Goal: Task Accomplishment & Management: Manage account settings

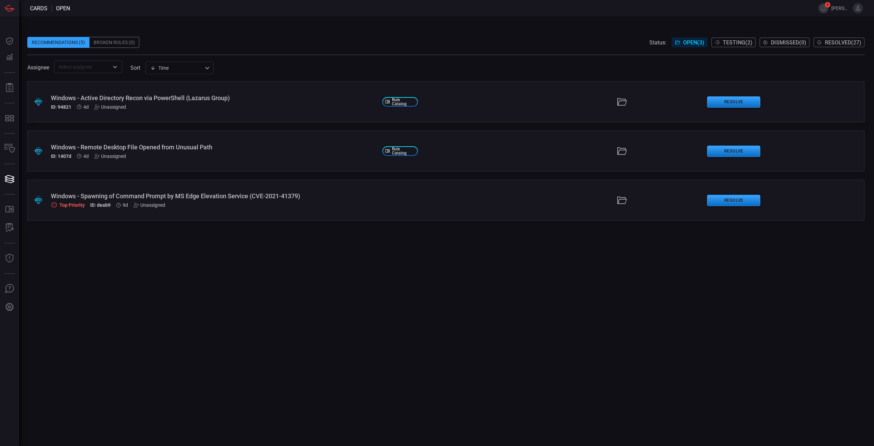
drag, startPoint x: 445, startPoint y: 341, endPoint x: 441, endPoint y: 339, distance: 4.1
click at [445, 341] on div ".suggested_cards_icon{fill:url(#suggested_cards_icon);} Windows - Active Direct…" at bounding box center [445, 263] width 837 height 364
click at [283, 198] on div "Windows - Spawning of Command Prompt by MS Edge Elevation Service (CVE-2021-413…" at bounding box center [214, 195] width 326 height 7
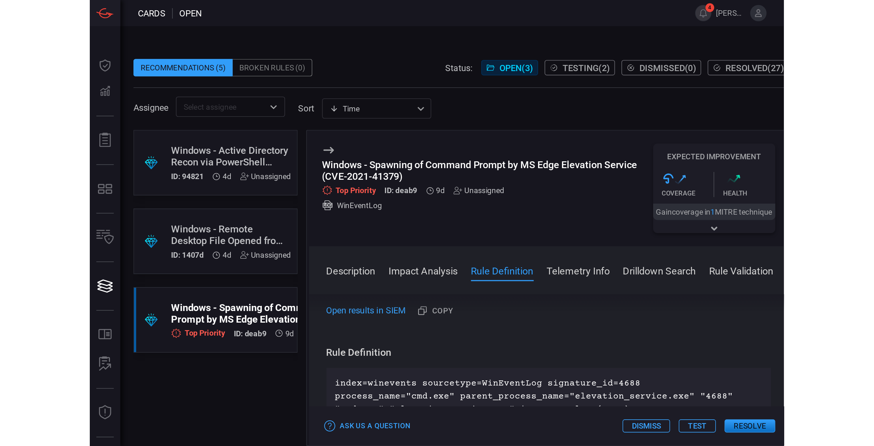
scroll to position [205, 0]
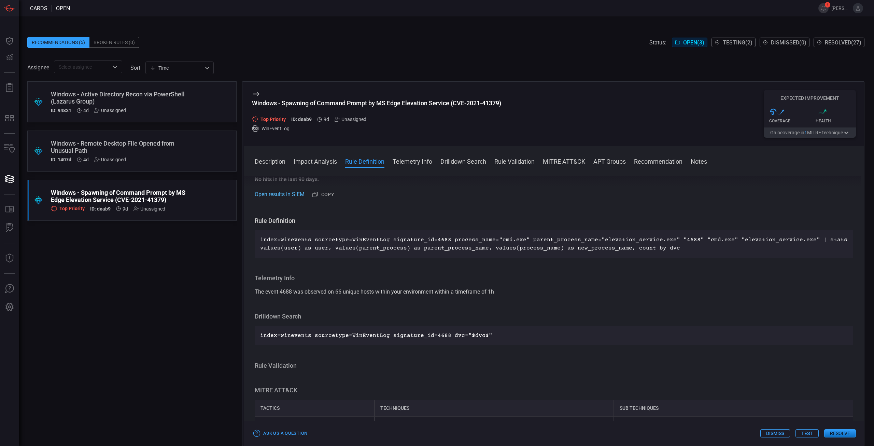
click at [295, 196] on link "Open results in SIEM" at bounding box center [280, 194] width 50 height 8
drag, startPoint x: 352, startPoint y: 335, endPoint x: 396, endPoint y: 335, distance: 43.4
click at [396, 335] on p "index=winevents sourcetype=WinEventLog signature_id=4688 dvc="$dvc$"" at bounding box center [554, 335] width 588 height 8
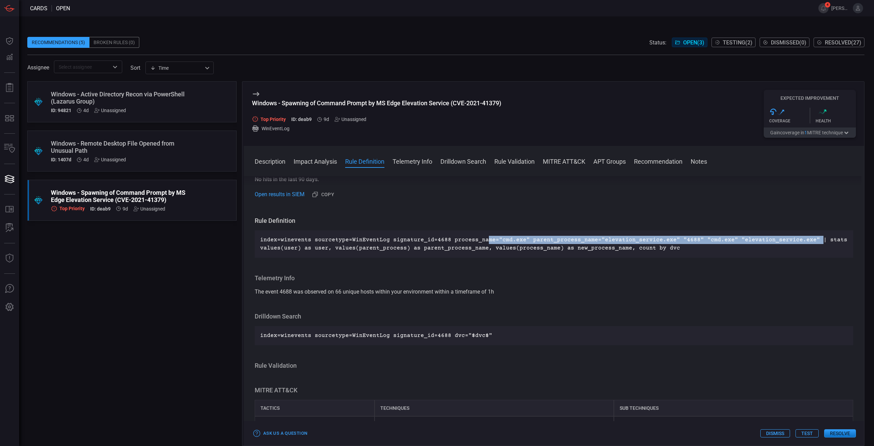
drag, startPoint x: 480, startPoint y: 239, endPoint x: 802, endPoint y: 244, distance: 321.4
click at [802, 244] on p "index=winevents sourcetype=WinEventLog signature_id=4688 process_name="cmd.exe"…" at bounding box center [554, 244] width 588 height 16
click at [846, 433] on button "Resolve" at bounding box center [840, 433] width 32 height 8
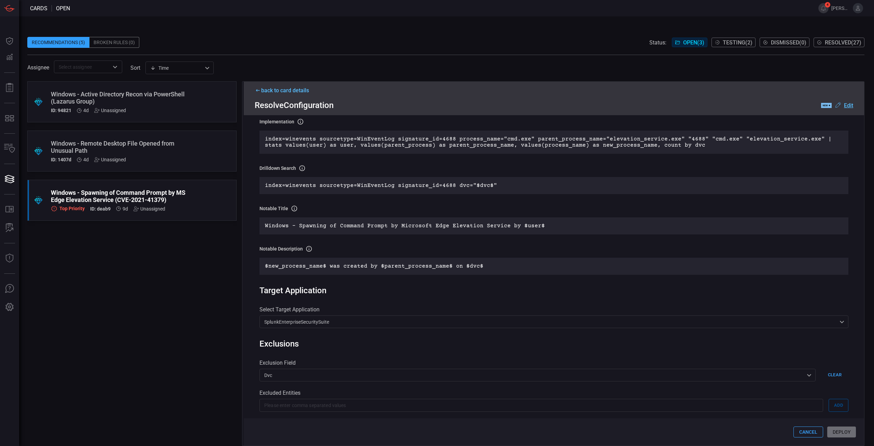
scroll to position [40, 0]
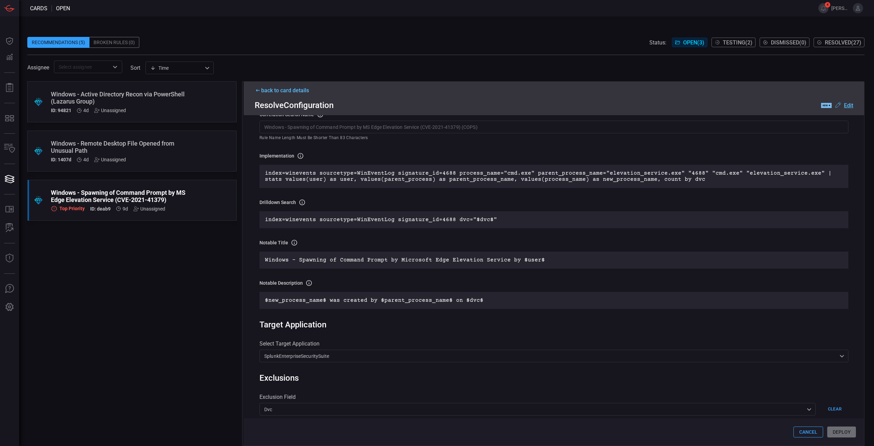
click at [724, 374] on div "Rule Details correlation search Name Name of the correlation search that will b…" at bounding box center [554, 280] width 620 height 330
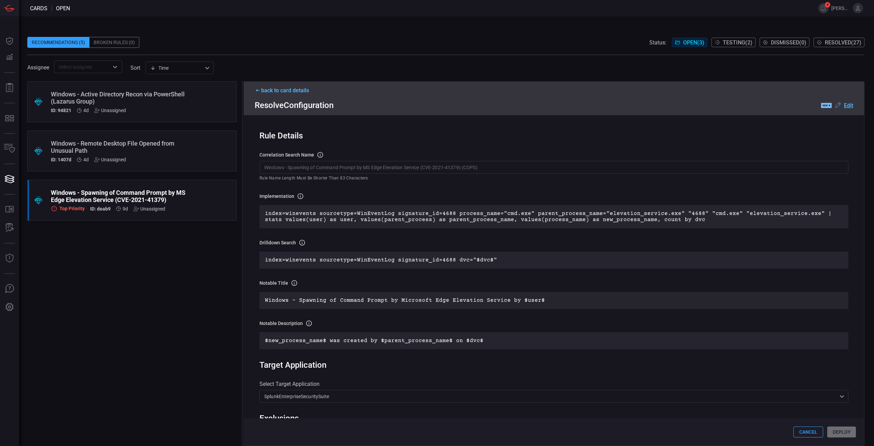
click at [293, 93] on div "back to card details" at bounding box center [554, 90] width 599 height 6
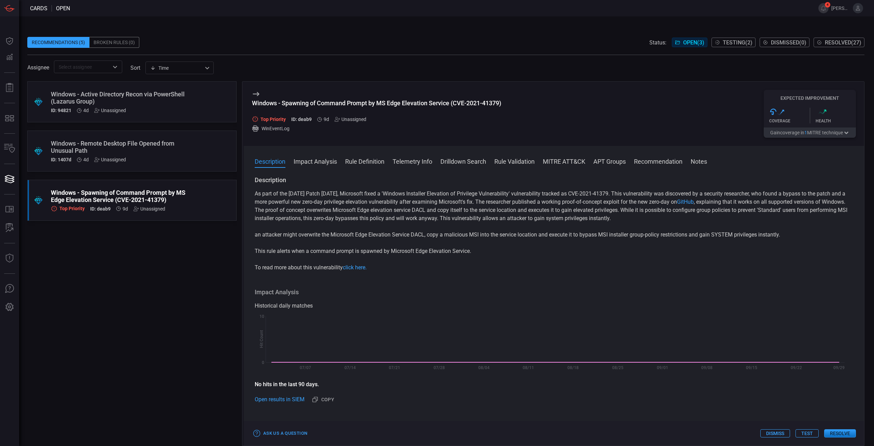
click at [843, 432] on button "Resolve" at bounding box center [840, 433] width 32 height 8
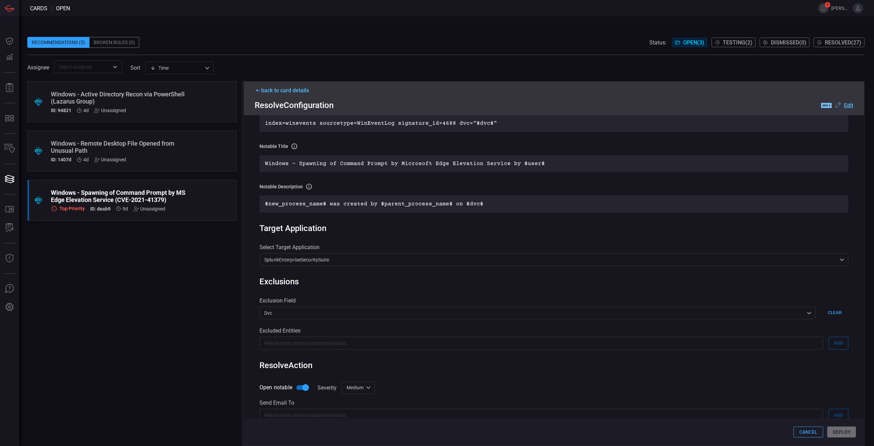
scroll to position [211, 0]
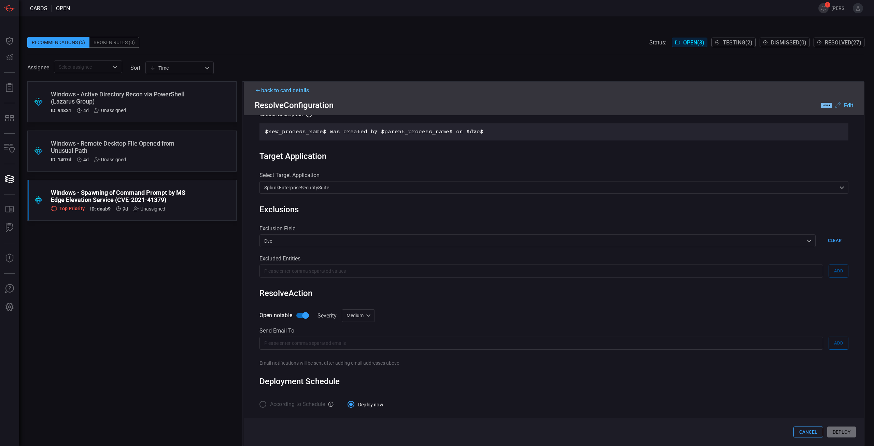
click at [106, 40] on div "Broken Rules (0)" at bounding box center [114, 42] width 50 height 11
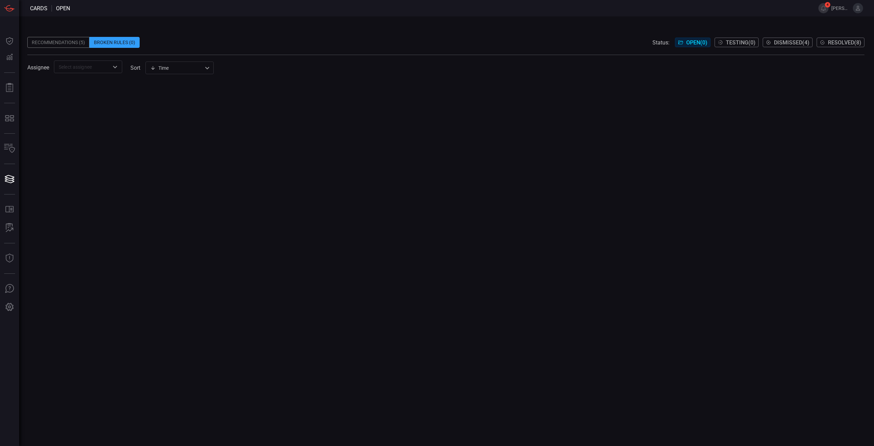
click at [74, 43] on div "Recommendations (5)" at bounding box center [58, 42] width 62 height 11
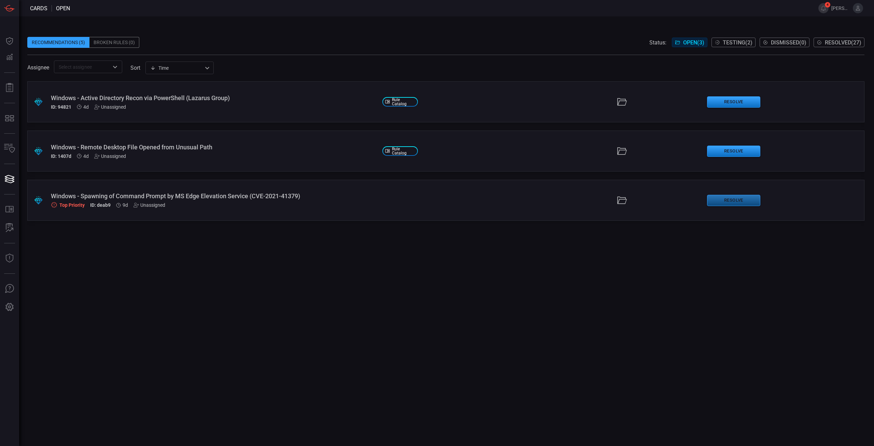
click at [734, 201] on button "Resolve" at bounding box center [733, 200] width 53 height 11
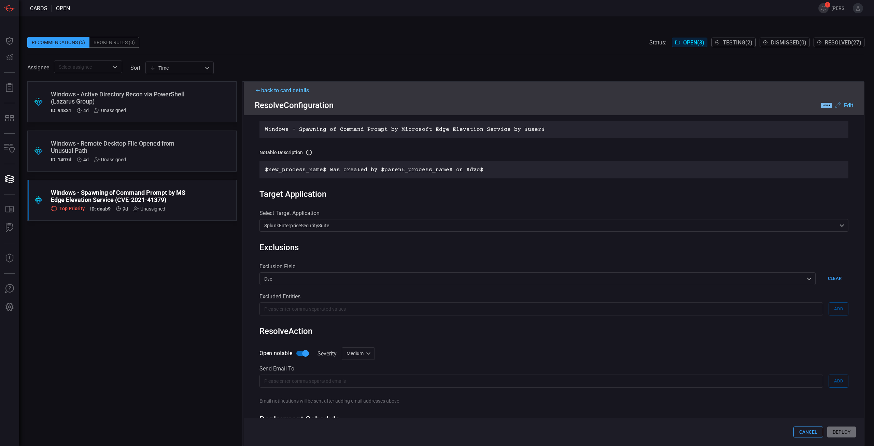
scroll to position [211, 0]
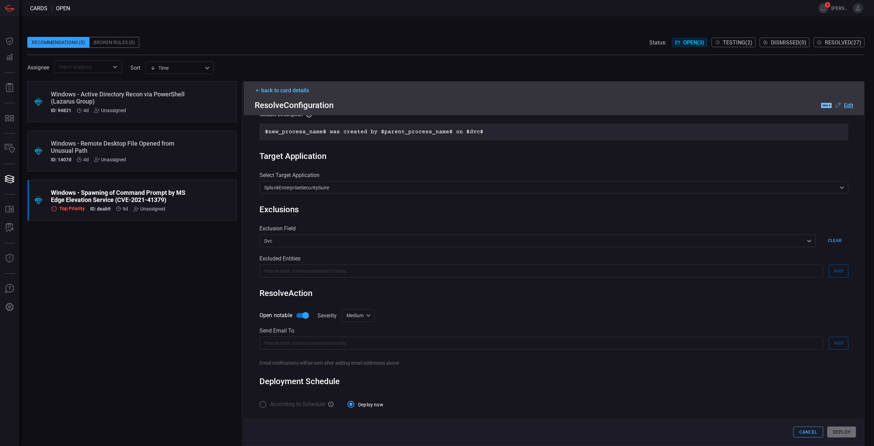
click at [832, 433] on div "Cancel Deploy" at bounding box center [554, 431] width 620 height 27
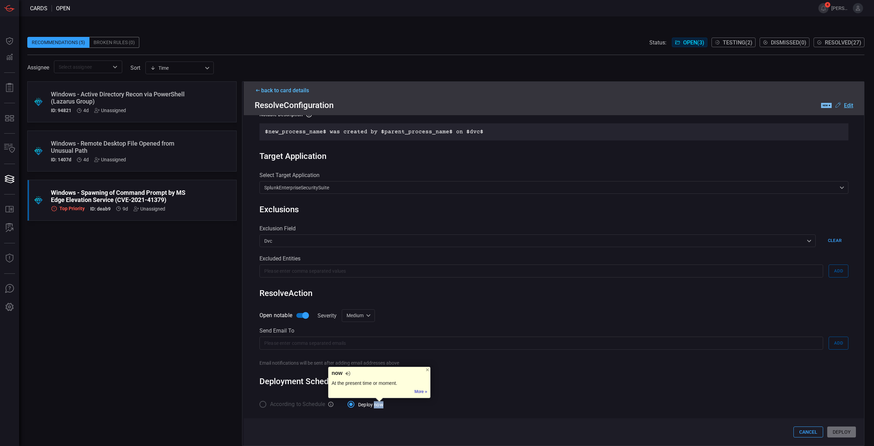
click at [832, 433] on div "Cancel Deploy" at bounding box center [554, 431] width 620 height 27
click at [833, 433] on div "Cancel Deploy" at bounding box center [554, 431] width 620 height 27
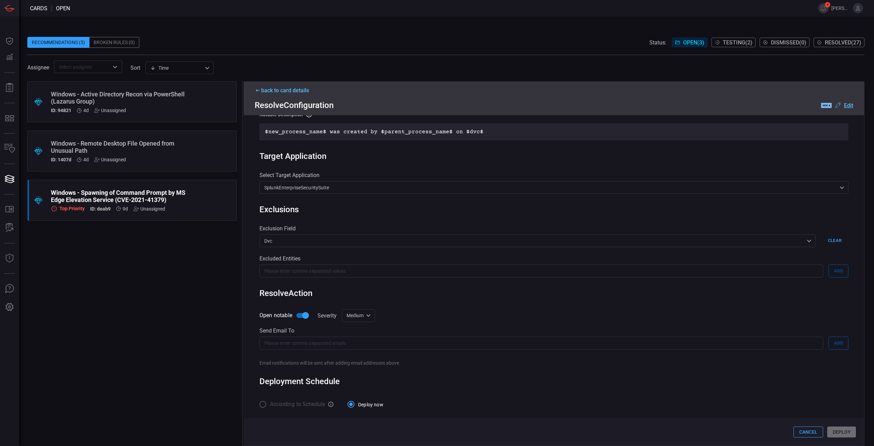
click at [834, 432] on div "Cancel Deploy" at bounding box center [554, 431] width 620 height 27
click at [851, 105] on u "Edit" at bounding box center [848, 105] width 9 height 6
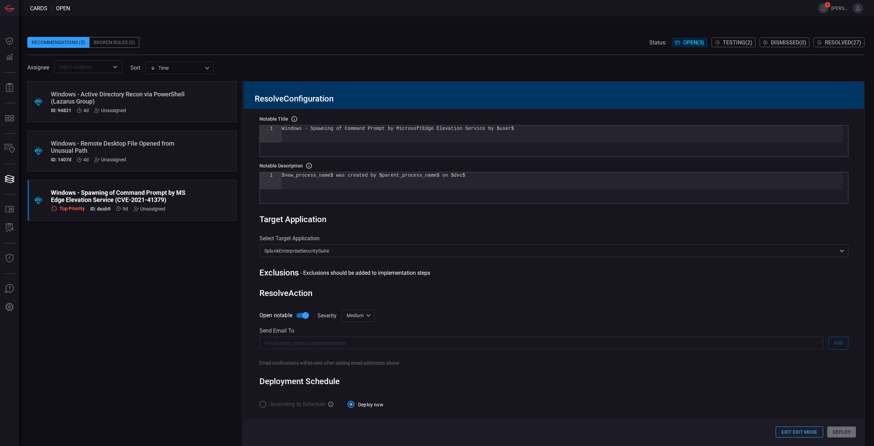
click at [793, 432] on button "Exit Edit Mode" at bounding box center [799, 431] width 47 height 11
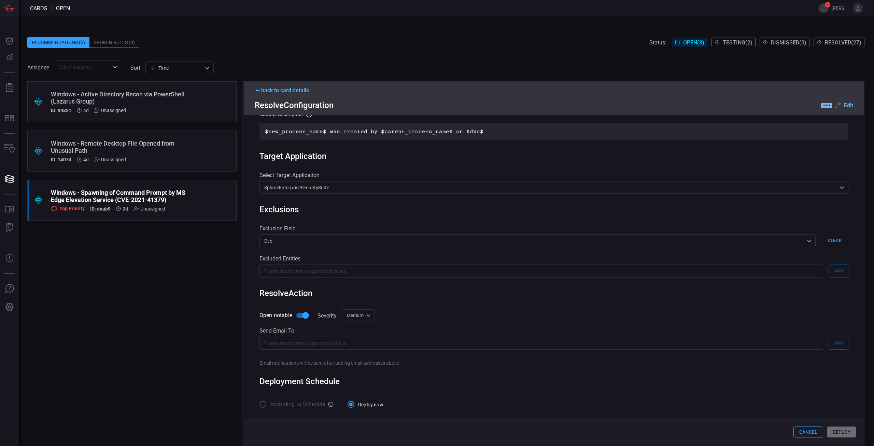
click at [810, 438] on div "Cancel Deploy" at bounding box center [554, 431] width 620 height 27
click at [810, 433] on button "Cancel" at bounding box center [809, 431] width 30 height 11
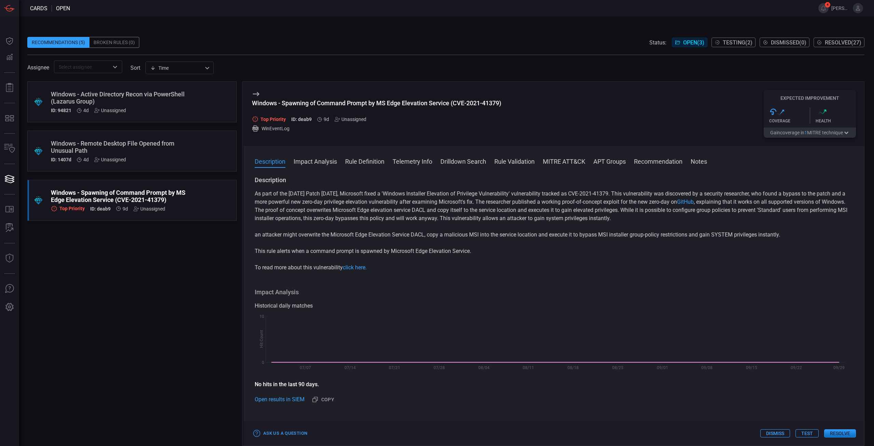
click at [808, 436] on button "Test" at bounding box center [807, 433] width 23 height 8
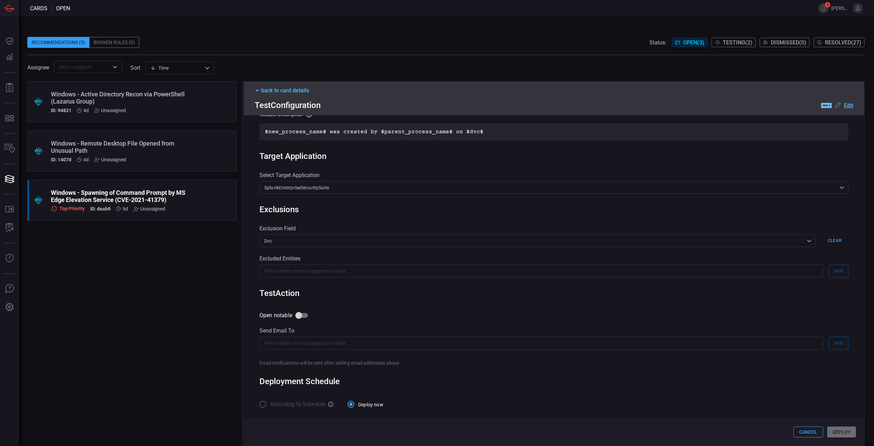
click at [838, 429] on div "Cancel Deploy" at bounding box center [554, 431] width 620 height 27
click at [807, 437] on div "Cancel Deploy" at bounding box center [554, 431] width 620 height 27
click at [808, 435] on button "Cancel" at bounding box center [809, 431] width 30 height 11
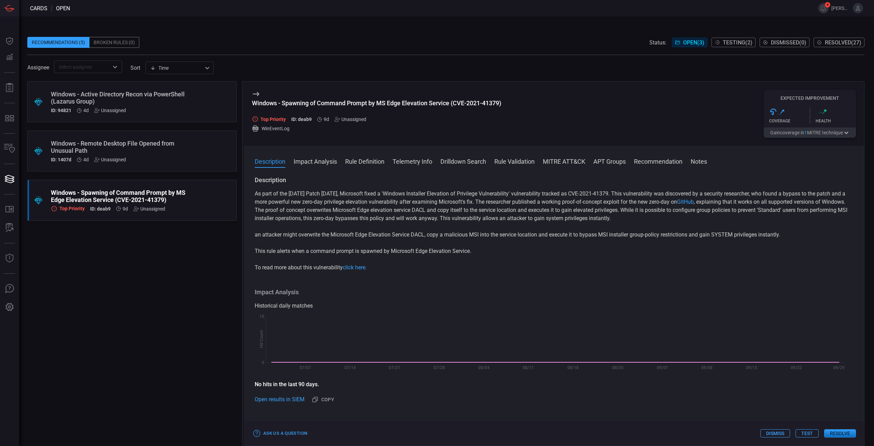
click at [147, 206] on div "Unassigned" at bounding box center [150, 208] width 32 height 5
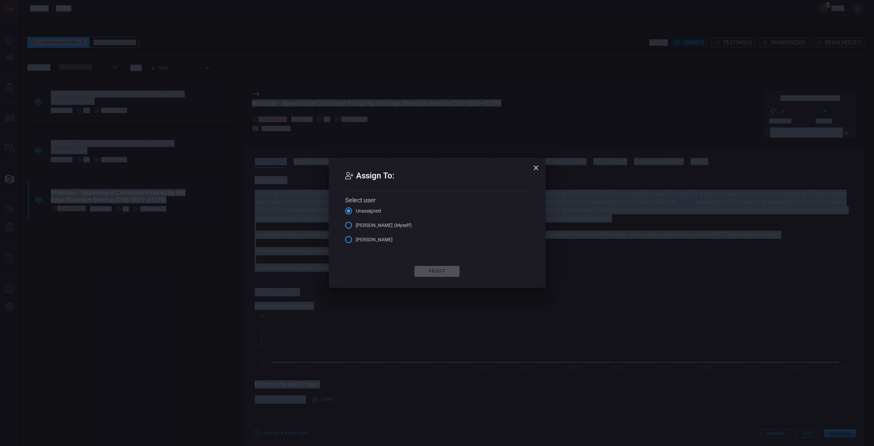
click at [371, 228] on span "[PERSON_NAME] (Myself)" at bounding box center [384, 225] width 56 height 7
click at [356, 228] on input "[PERSON_NAME] (Myself)" at bounding box center [348, 225] width 14 height 14
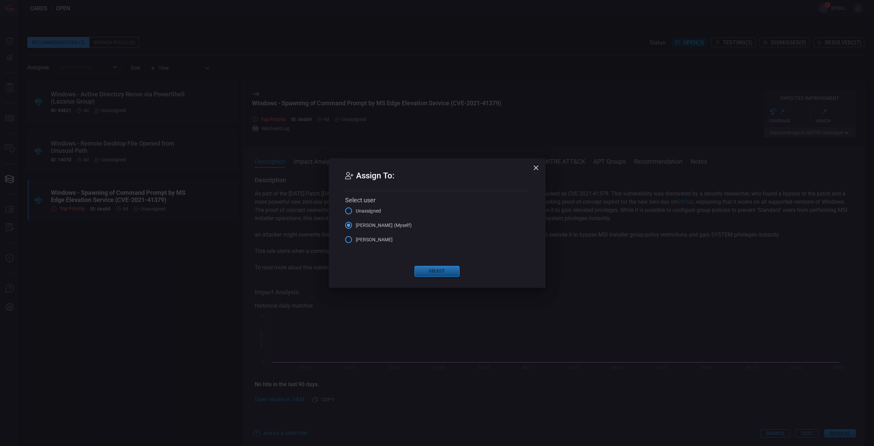
click at [451, 273] on button "Select" at bounding box center [437, 271] width 45 height 11
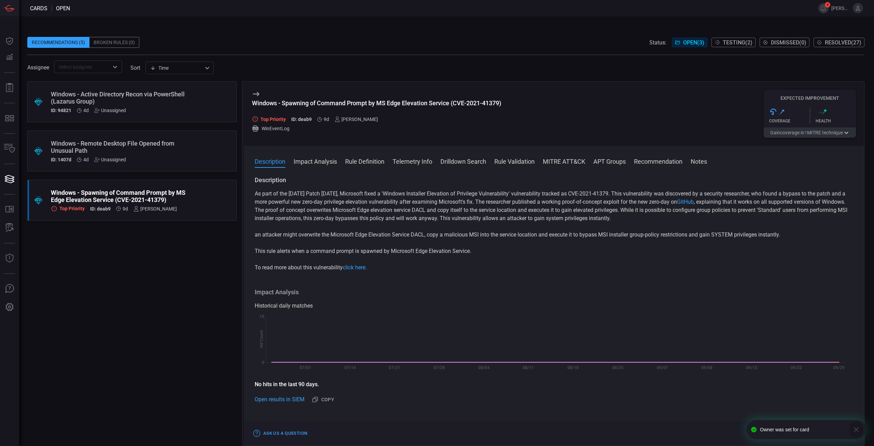
click at [859, 430] on icon "button" at bounding box center [856, 429] width 8 height 8
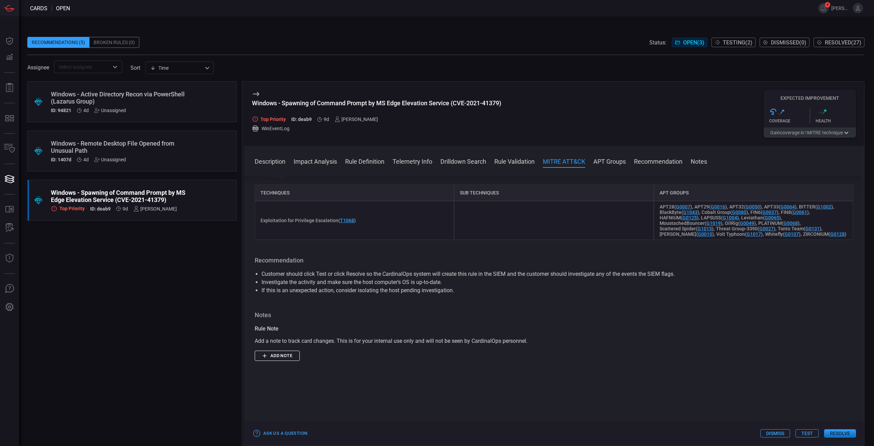
scroll to position [412, 0]
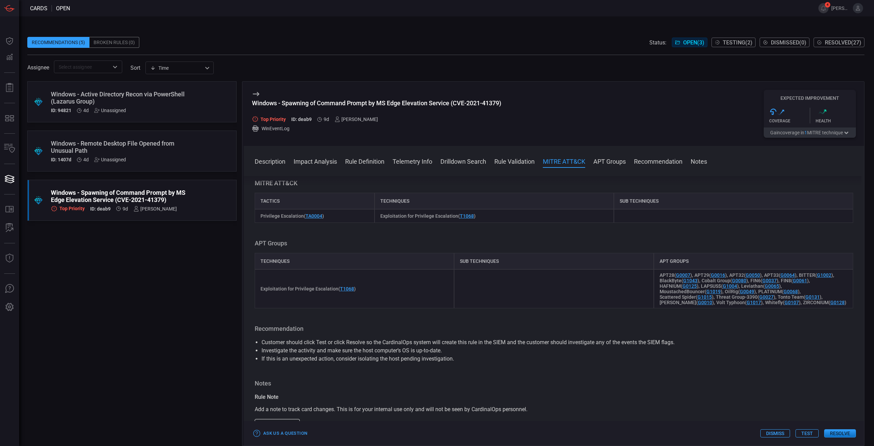
click at [837, 431] on button "Resolve" at bounding box center [840, 433] width 32 height 8
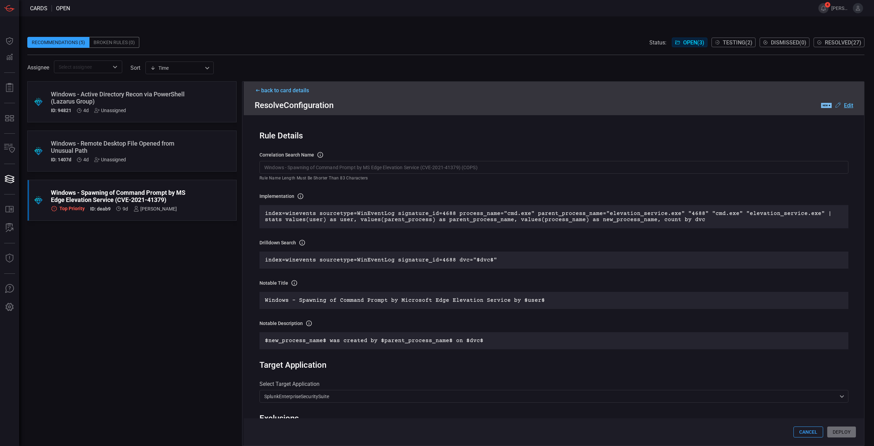
click at [826, 7] on button "4" at bounding box center [824, 8] width 10 height 10
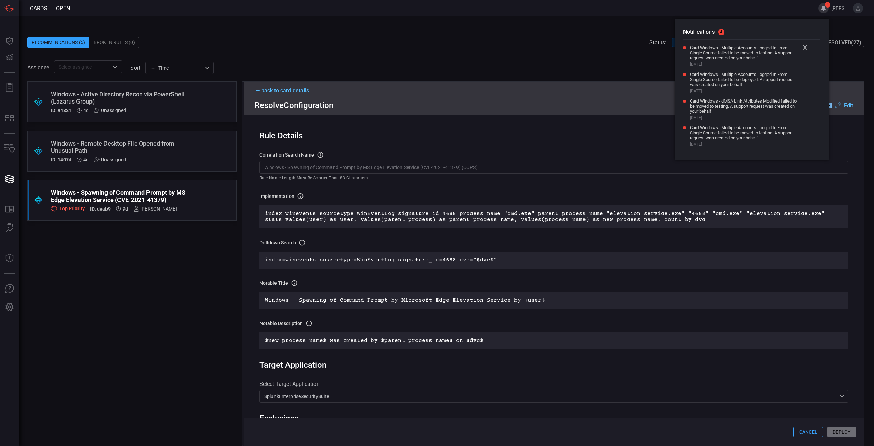
click at [804, 48] on icon at bounding box center [805, 47] width 5 height 5
click at [805, 48] on icon at bounding box center [805, 47] width 5 height 5
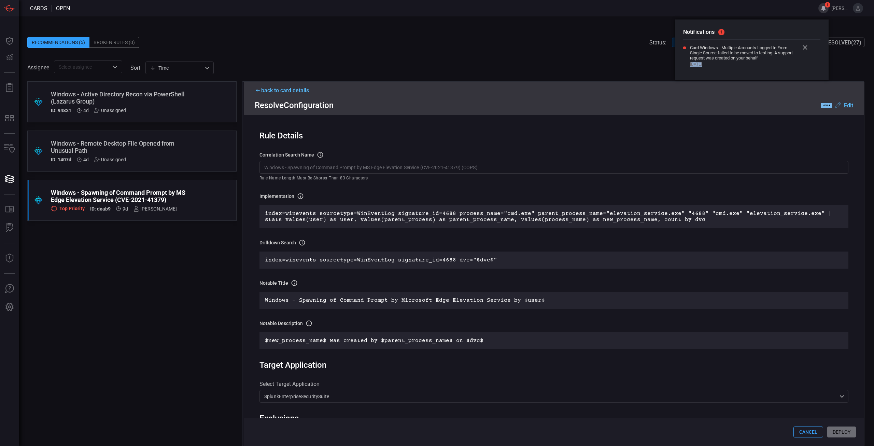
click at [805, 48] on icon at bounding box center [805, 47] width 5 height 5
click at [805, 48] on p "No new notifications" at bounding box center [751, 48] width 137 height 6
click at [634, 139] on div "Rule Details" at bounding box center [554, 136] width 589 height 10
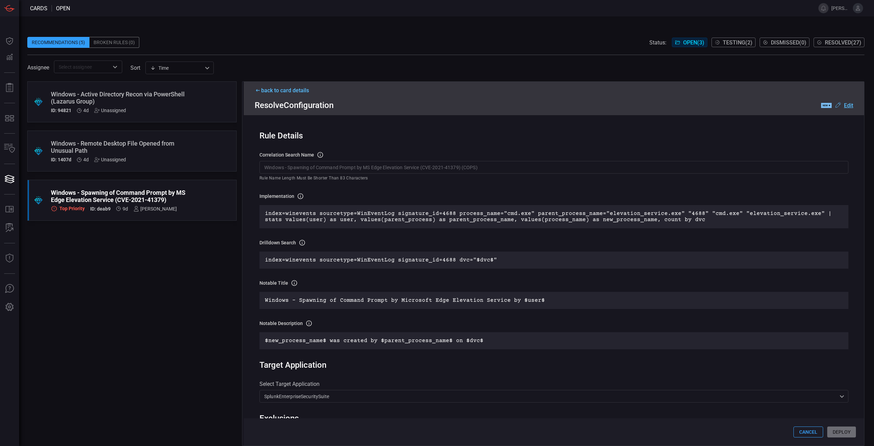
scroll to position [171, 0]
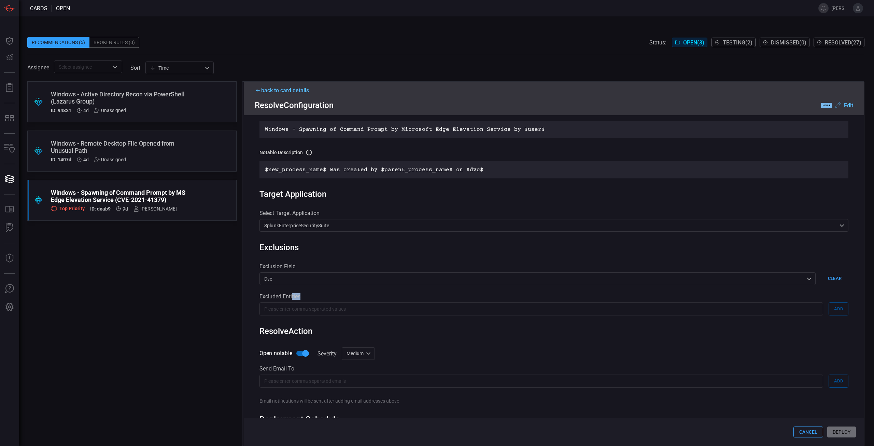
drag, startPoint x: 293, startPoint y: 295, endPoint x: 309, endPoint y: 305, distance: 19.2
click at [309, 305] on div "Excluded Entities ​ Add" at bounding box center [554, 304] width 589 height 22
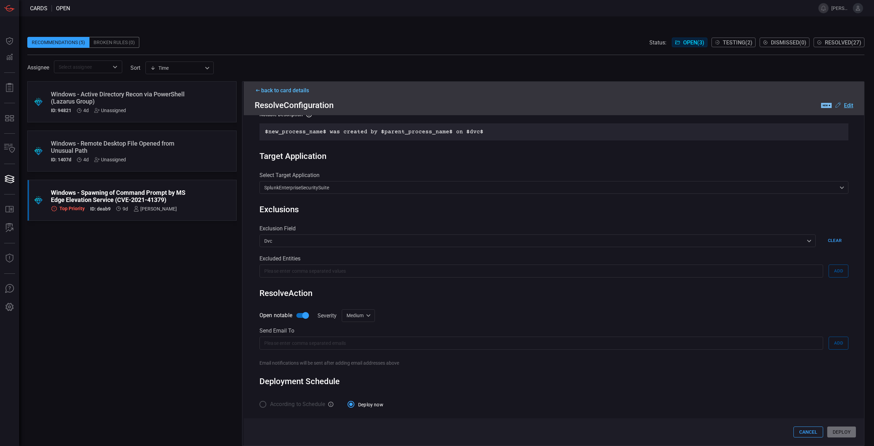
click at [264, 405] on label "According to Schedule" at bounding box center [290, 404] width 69 height 14
drag, startPoint x: 264, startPoint y: 405, endPoint x: 265, endPoint y: 399, distance: 6.2
click at [265, 405] on label "According to Schedule" at bounding box center [290, 404] width 69 height 14
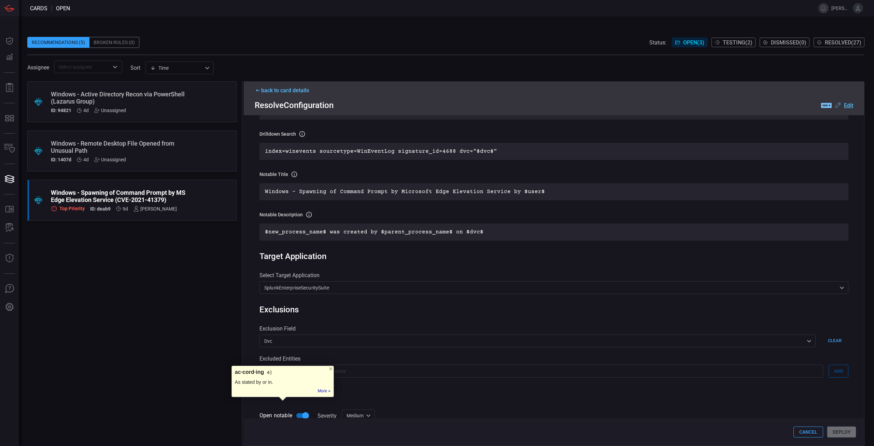
scroll to position [6, 0]
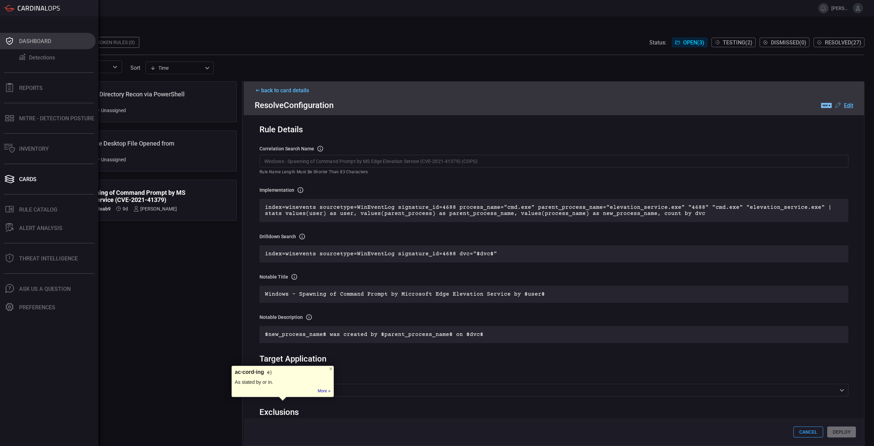
click at [11, 38] on icon at bounding box center [9, 41] width 11 height 10
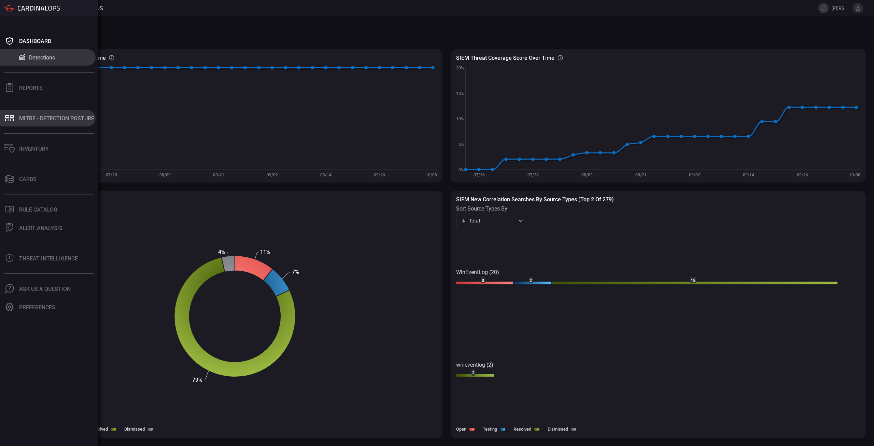
click at [58, 117] on div "MITRE - Detection Posture" at bounding box center [56, 118] width 75 height 6
